Goal: Information Seeking & Learning: Learn about a topic

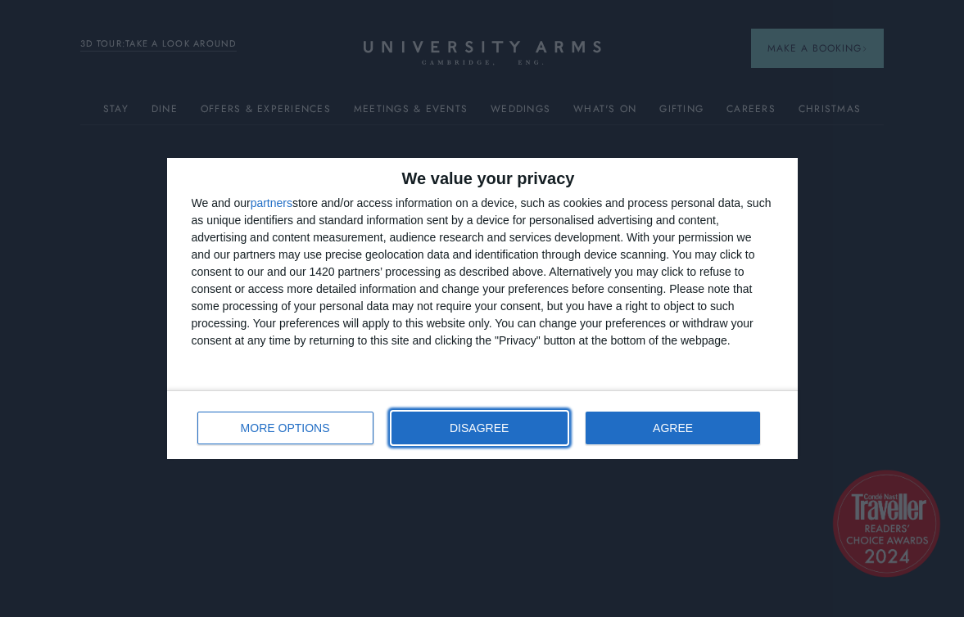
click at [439, 432] on button "DISAGREE" at bounding box center [479, 428] width 176 height 33
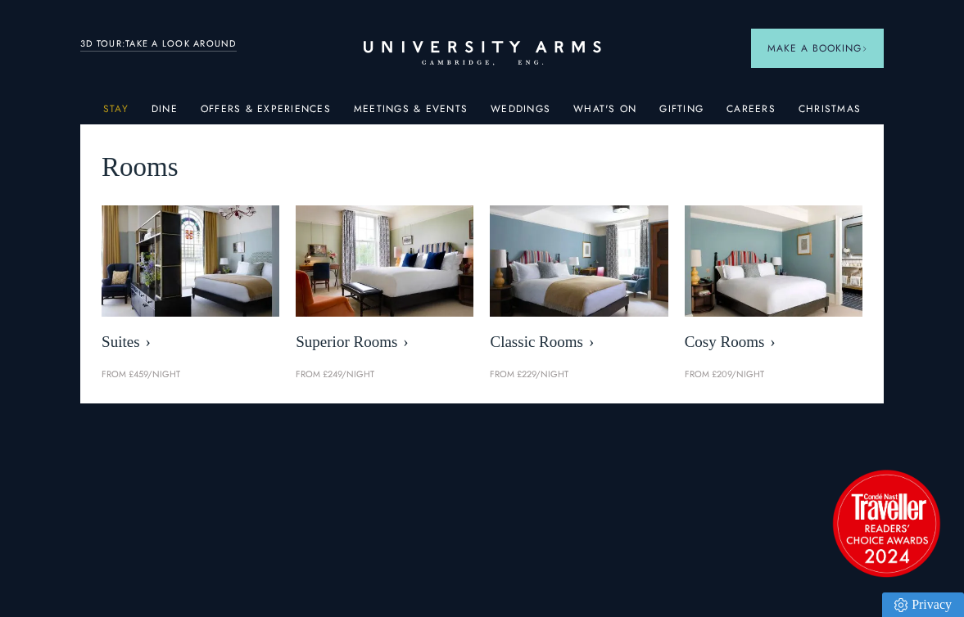
click at [124, 107] on link "Stay" at bounding box center [115, 113] width 25 height 21
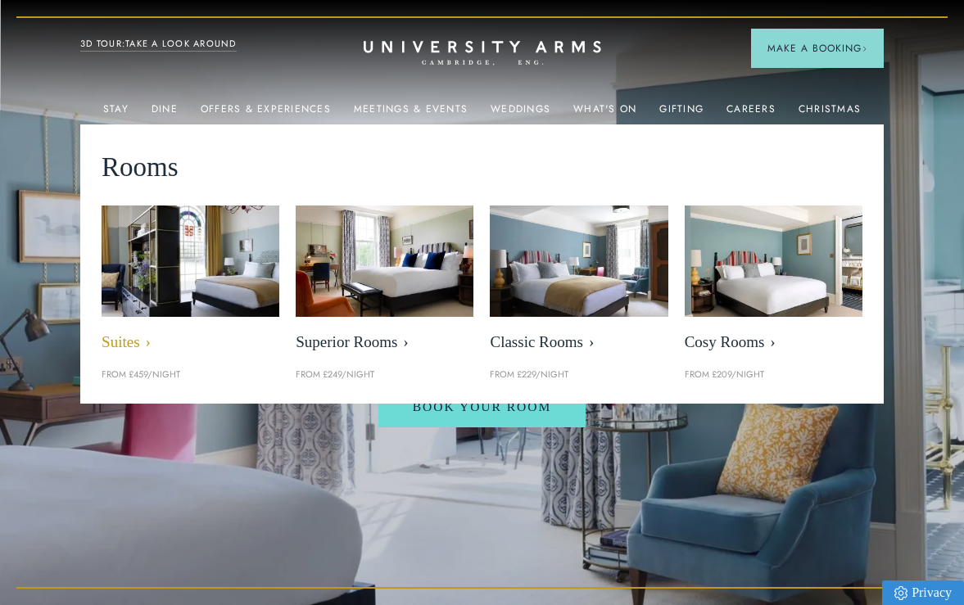
click at [210, 236] on img at bounding box center [190, 261] width 205 height 128
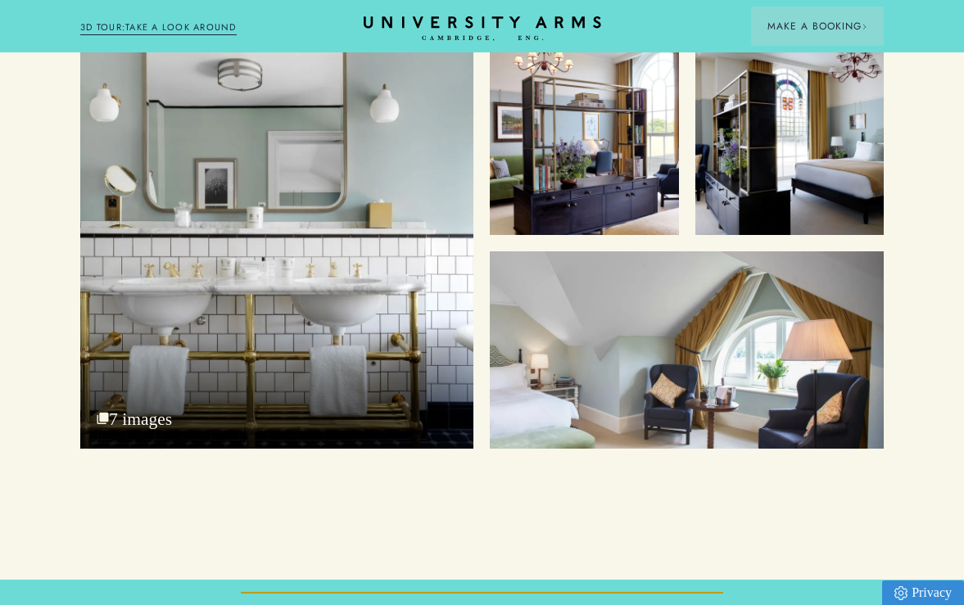
scroll to position [5208, 0]
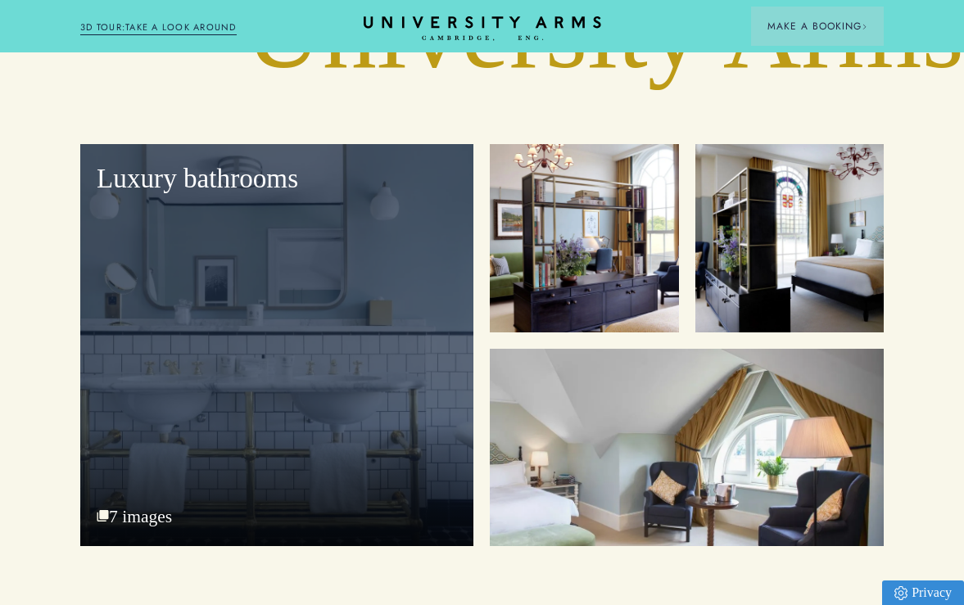
click at [282, 439] on div "Luxury bathrooms 7 images" at bounding box center [276, 344] width 393 height 401
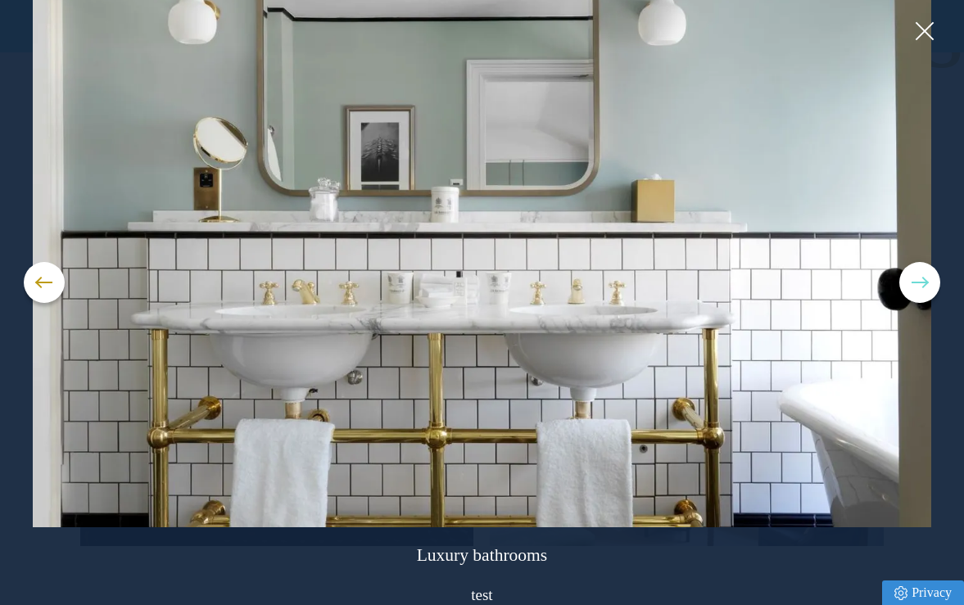
click at [927, 283] on button at bounding box center [919, 282] width 41 height 41
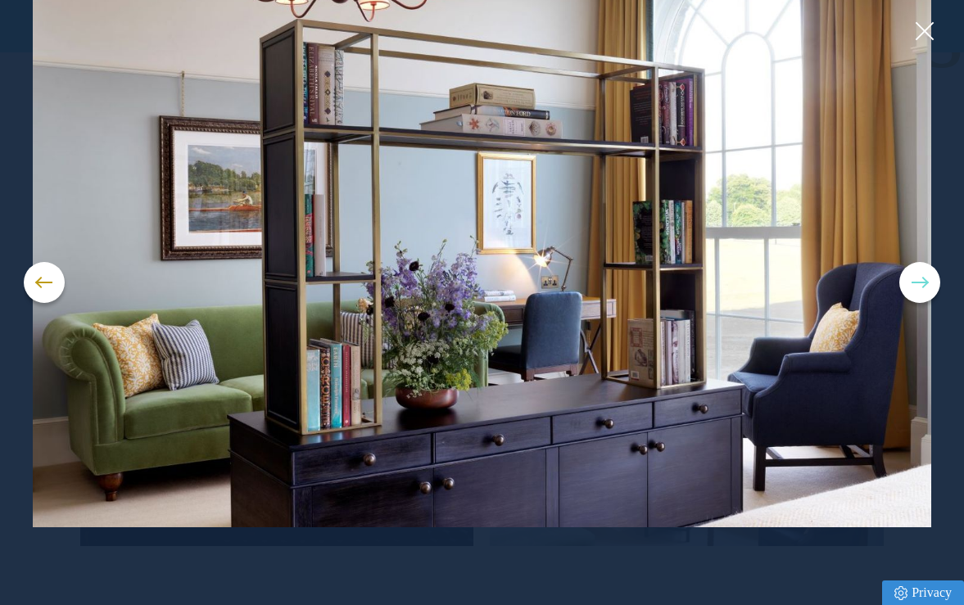
click at [927, 284] on button at bounding box center [919, 282] width 41 height 41
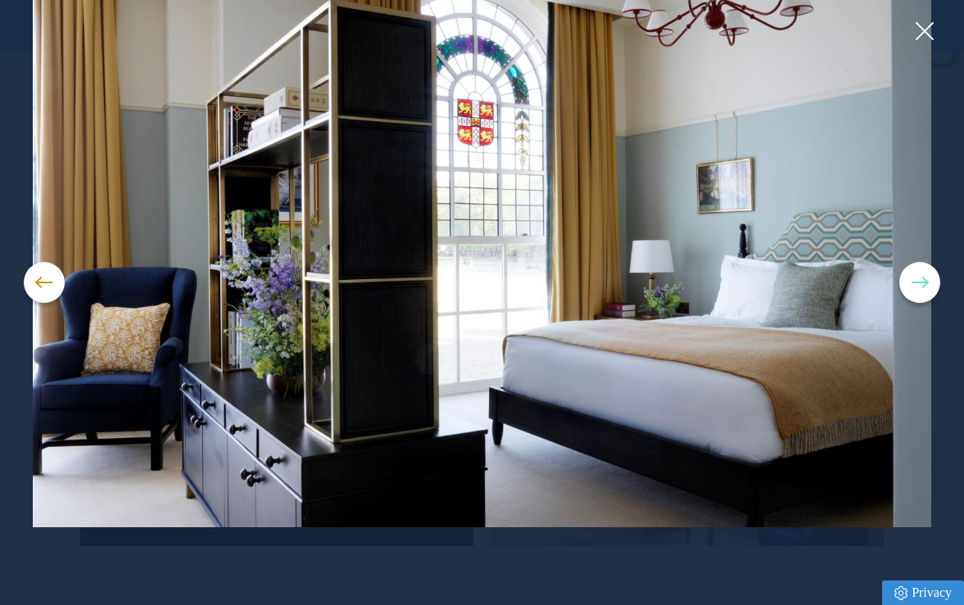
click at [927, 284] on button at bounding box center [919, 282] width 41 height 41
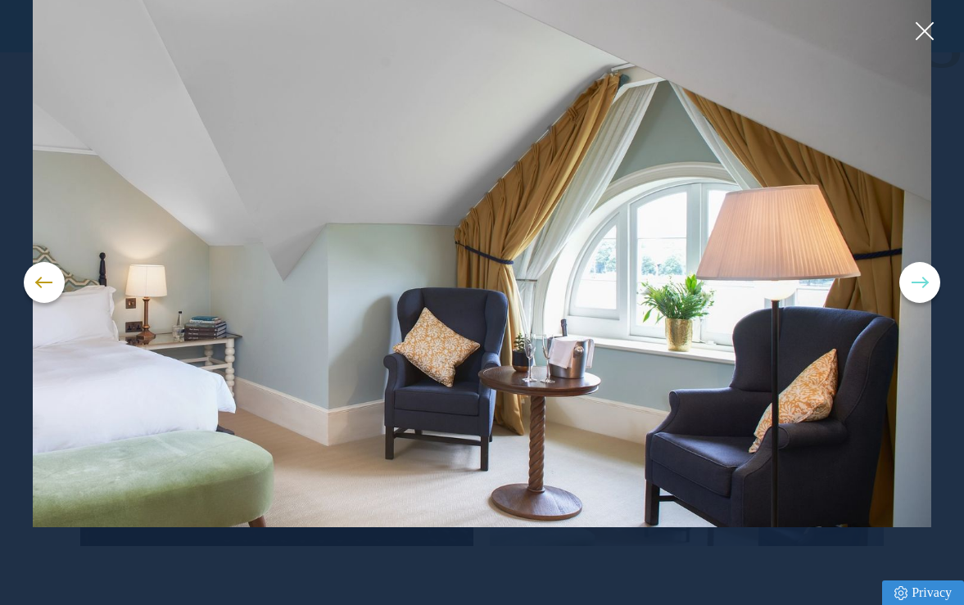
click at [927, 284] on button at bounding box center [919, 282] width 41 height 41
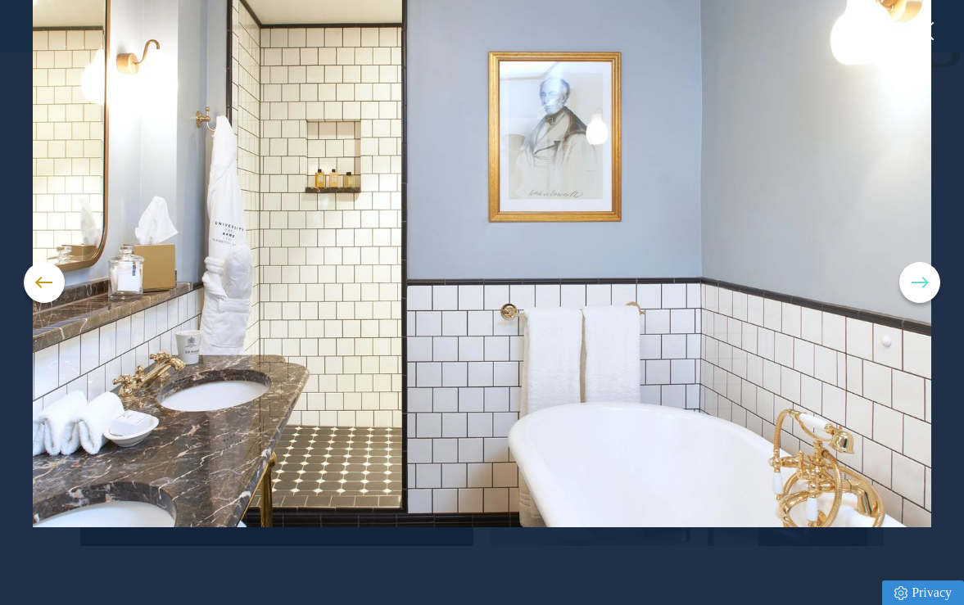
click at [927, 284] on button at bounding box center [919, 282] width 41 height 41
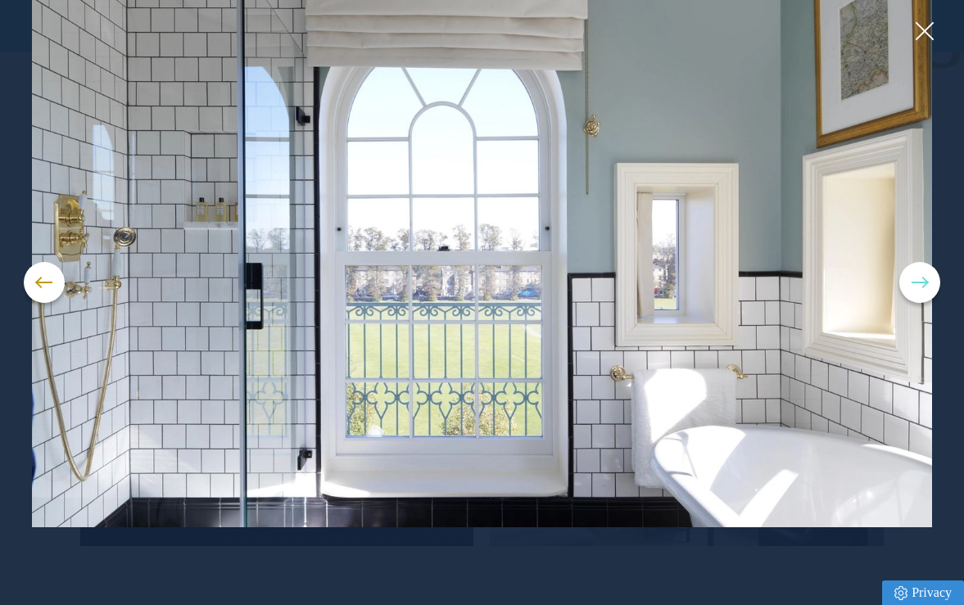
click at [927, 284] on button at bounding box center [919, 282] width 41 height 41
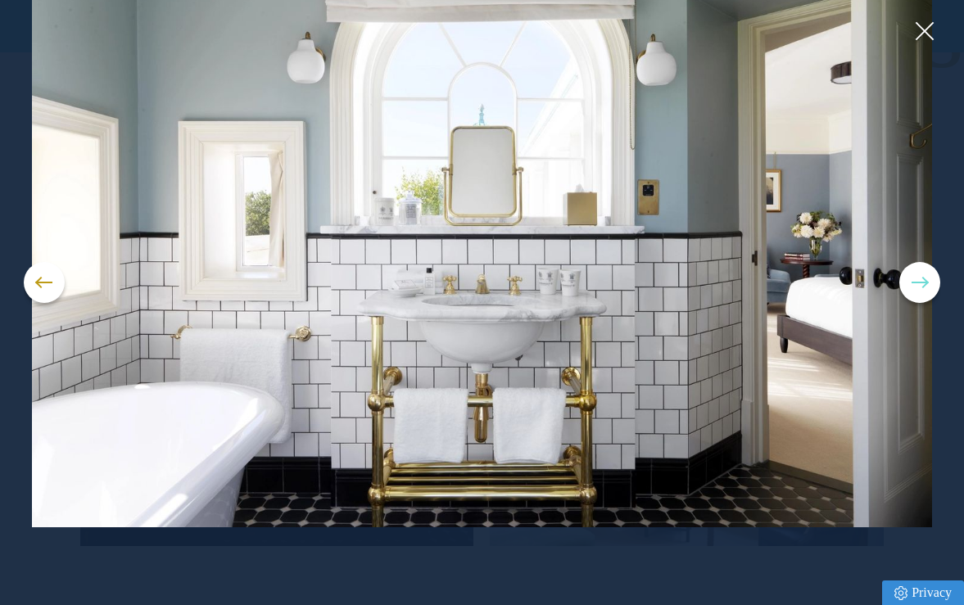
click at [927, 284] on button at bounding box center [919, 282] width 41 height 41
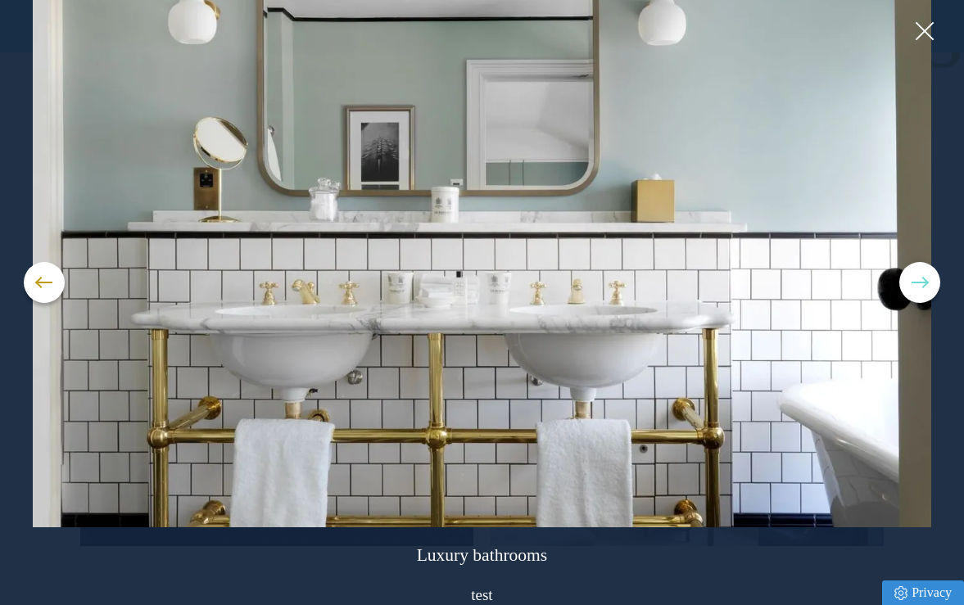
click at [927, 284] on button at bounding box center [919, 282] width 41 height 41
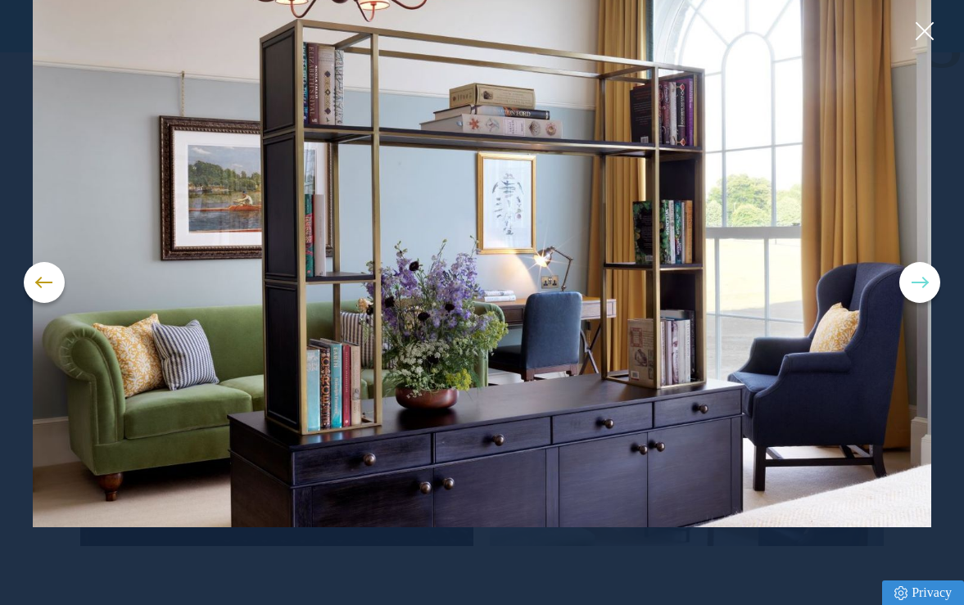
click at [927, 284] on button at bounding box center [919, 282] width 41 height 41
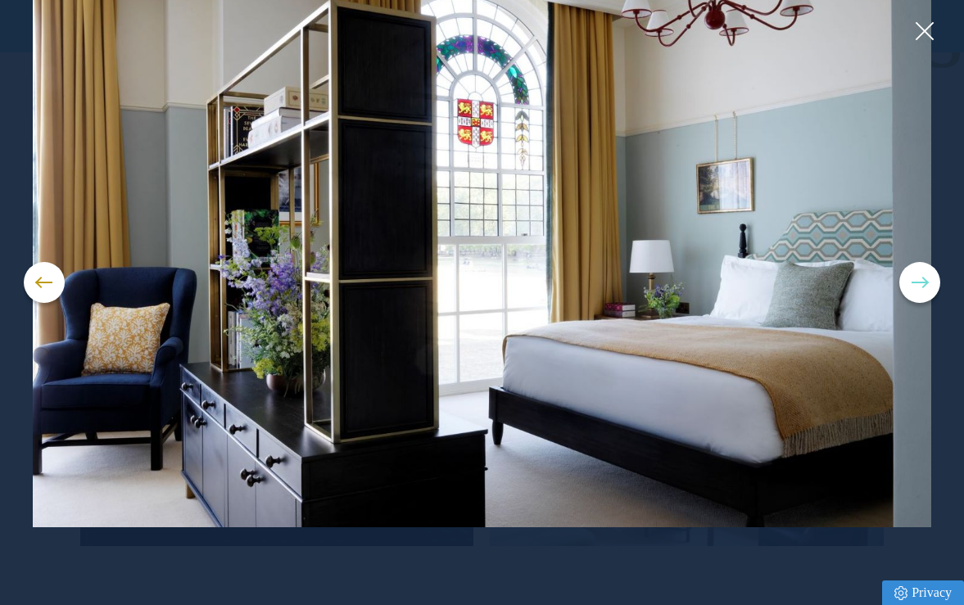
click at [927, 285] on button at bounding box center [919, 282] width 41 height 41
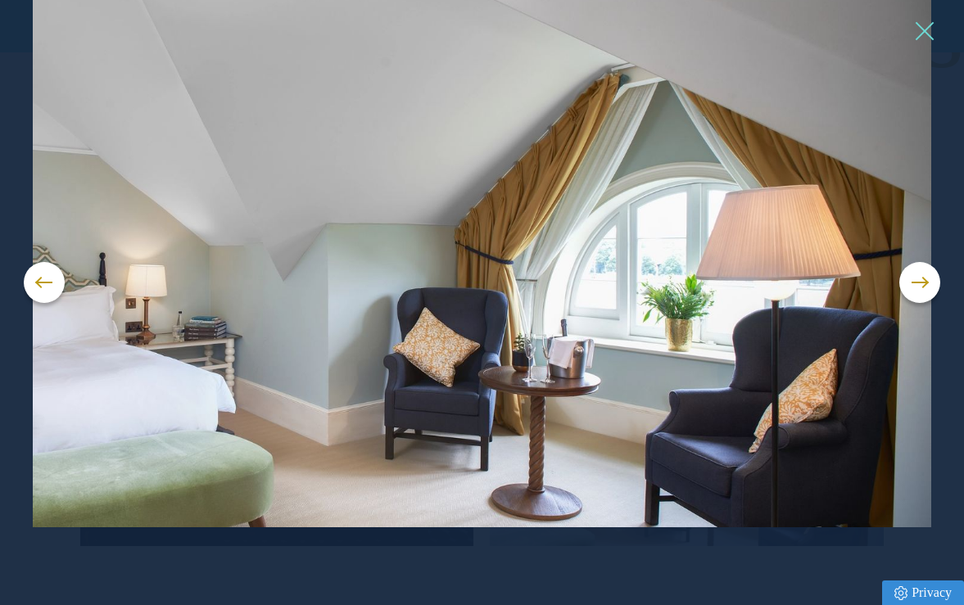
click at [929, 29] on button at bounding box center [923, 31] width 25 height 25
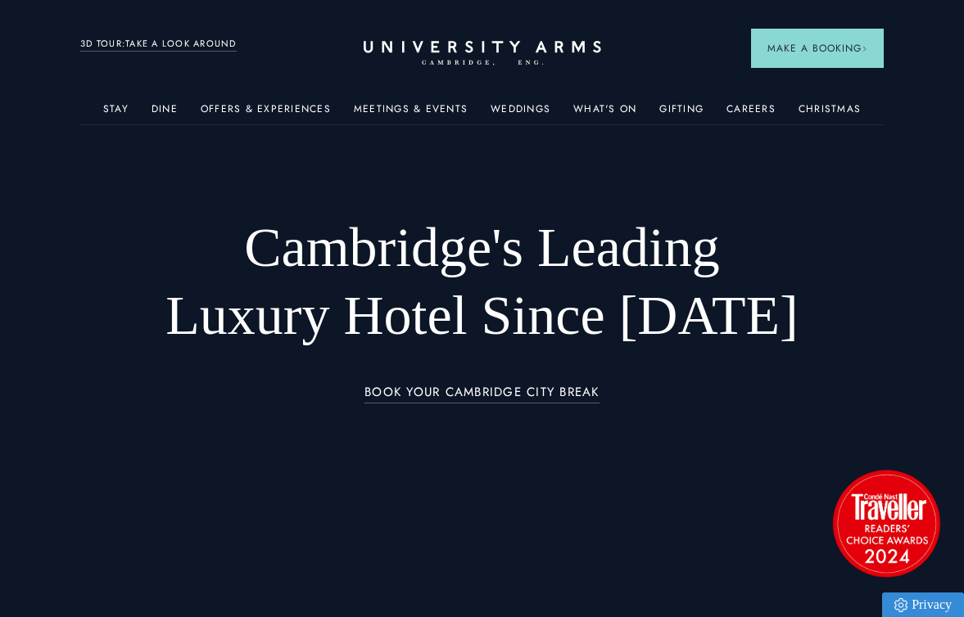
click at [206, 42] on link "3D TOUR:TAKE A LOOK AROUND" at bounding box center [158, 44] width 156 height 15
